Goal: Entertainment & Leisure: Consume media (video, audio)

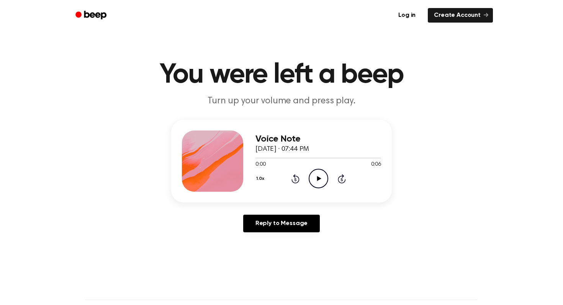
click at [319, 173] on icon "Play Audio" at bounding box center [319, 179] width 20 height 20
click at [328, 183] on icon "Play Audio" at bounding box center [319, 179] width 20 height 20
click at [318, 178] on icon at bounding box center [319, 178] width 4 height 5
click at [333, 184] on div "1.0x Rewind 5 seconds Play Audio Skip 5 seconds" at bounding box center [319, 179] width 126 height 20
click at [321, 181] on icon "Play Audio" at bounding box center [319, 179] width 20 height 20
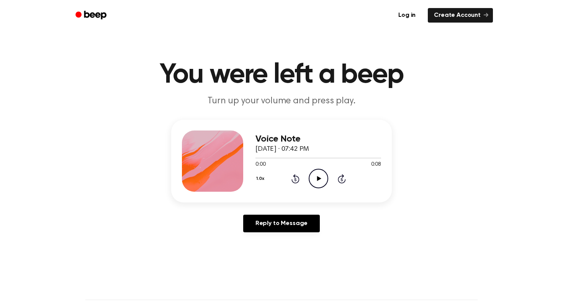
click at [320, 176] on icon "Play Audio" at bounding box center [319, 179] width 20 height 20
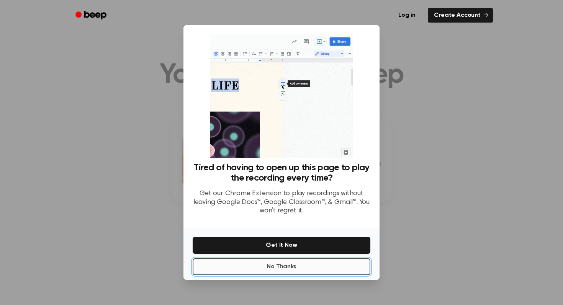
click at [347, 265] on button "No Thanks" at bounding box center [282, 267] width 178 height 17
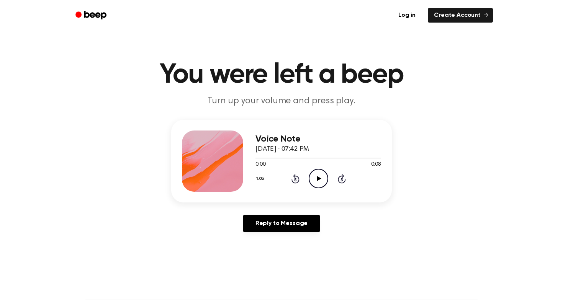
click at [315, 183] on icon "Play Audio" at bounding box center [319, 179] width 20 height 20
click at [318, 172] on icon "Play Audio" at bounding box center [319, 179] width 20 height 20
click at [317, 182] on icon "Play Audio" at bounding box center [319, 179] width 20 height 20
click at [320, 182] on icon "Play Audio" at bounding box center [319, 179] width 20 height 20
click at [322, 181] on icon "Play Audio" at bounding box center [319, 179] width 20 height 20
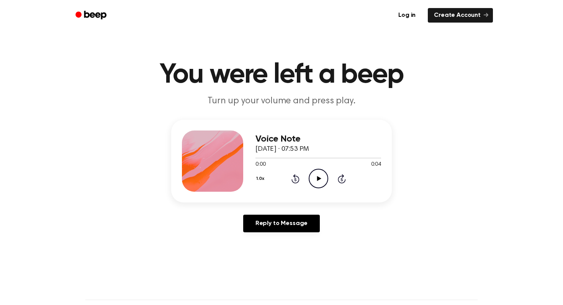
click at [317, 177] on icon "Play Audio" at bounding box center [319, 179] width 20 height 20
click at [313, 176] on icon "Play Audio" at bounding box center [319, 179] width 20 height 20
